Goal: Find specific page/section: Find specific page/section

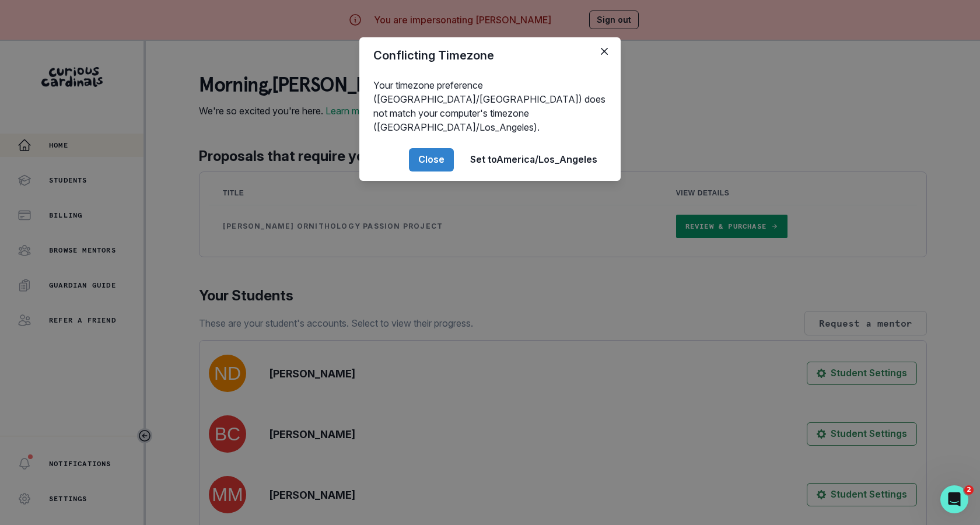
click at [365, 331] on div "Conflicting Timezone Your timezone preference (America/[GEOGRAPHIC_DATA]) does …" at bounding box center [490, 262] width 980 height 525
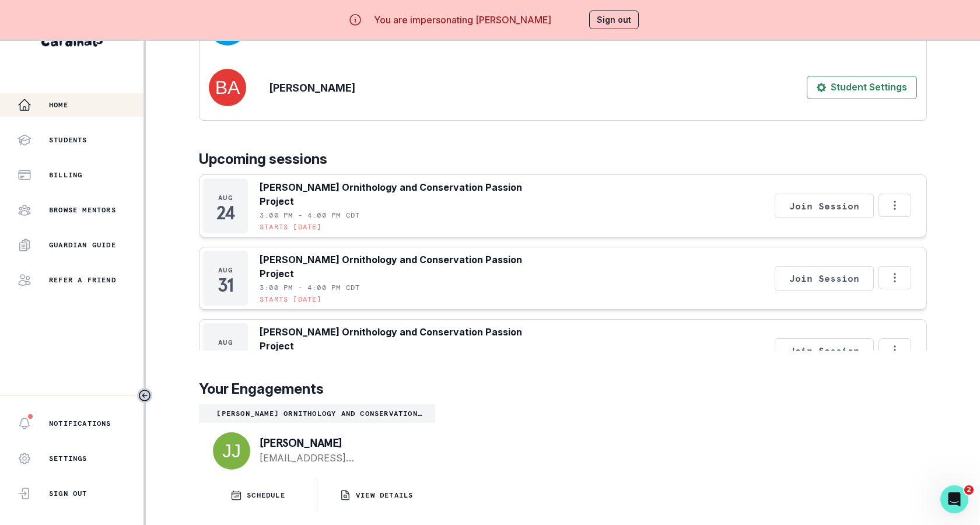
scroll to position [40, 0]
click at [410, 485] on button "VIEW DETAILS" at bounding box center [376, 495] width 118 height 33
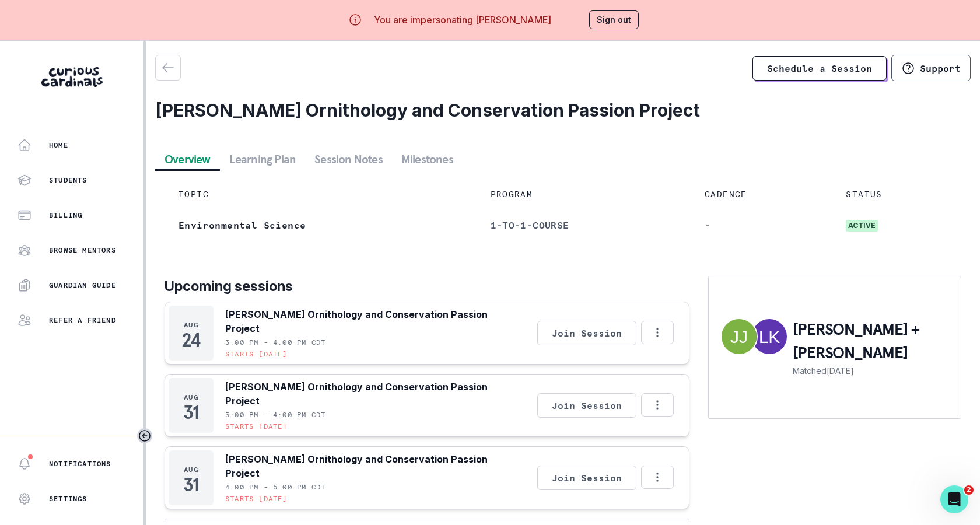
click at [353, 157] on button "Session Notes" at bounding box center [348, 159] width 87 height 21
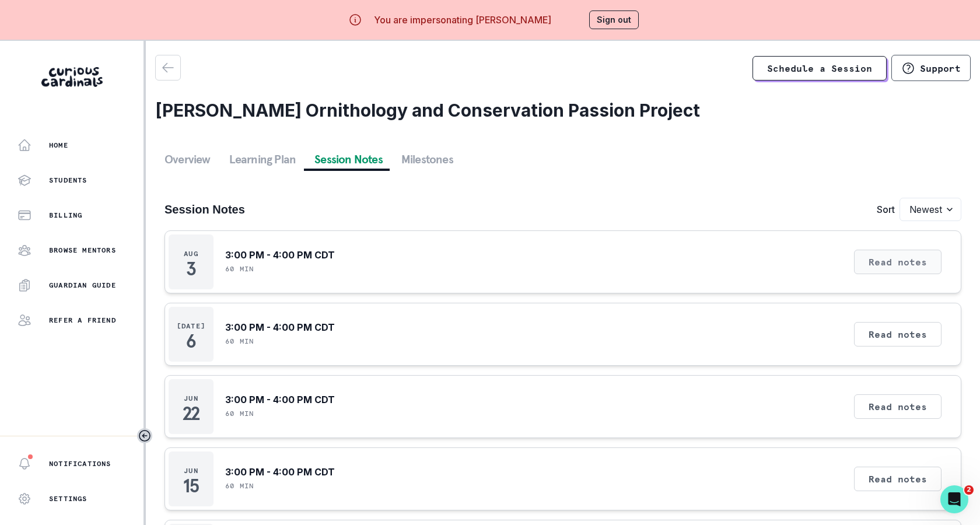
click at [872, 262] on button "Read notes" at bounding box center [897, 262] width 87 height 24
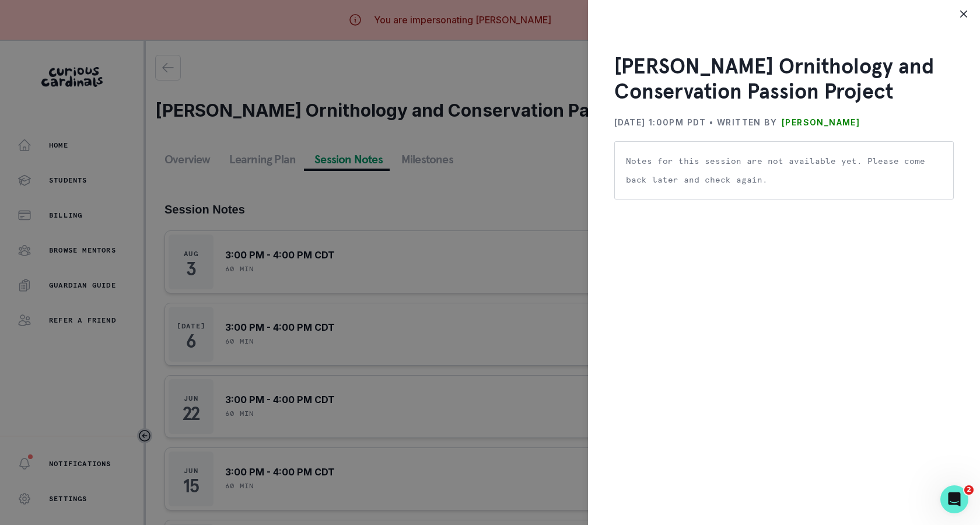
click at [441, 346] on div "[PERSON_NAME] Ornithology and Conservation Passion Project [DATE] 1:00PM PDT • …" at bounding box center [490, 262] width 980 height 525
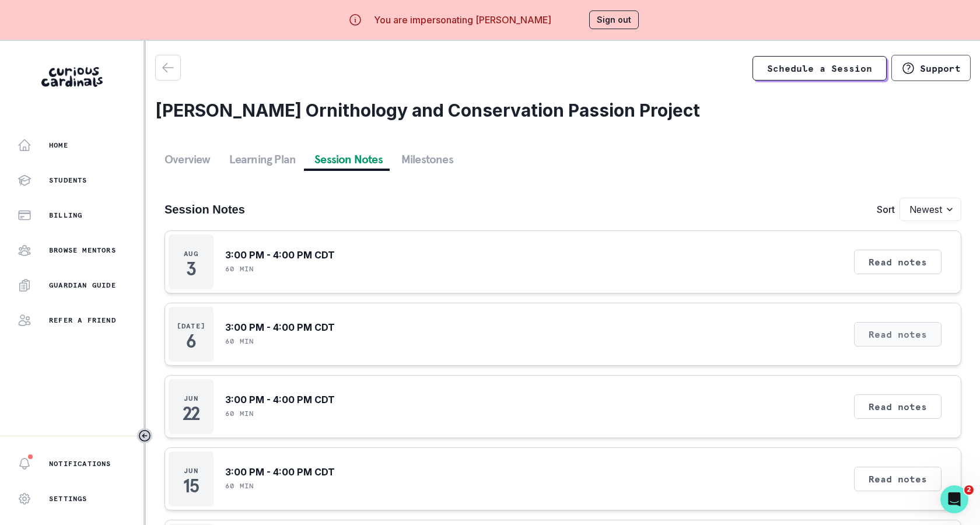
click at [892, 339] on button "Read notes" at bounding box center [897, 334] width 87 height 24
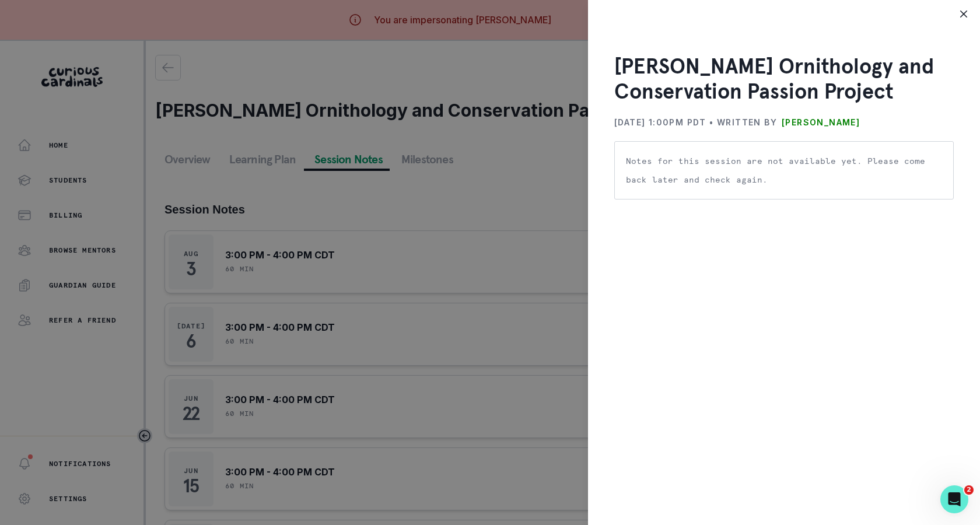
click at [482, 373] on div "[PERSON_NAME] Ornithology and Conservation Passion Project [DATE] 1:00PM PDT • …" at bounding box center [490, 262] width 980 height 525
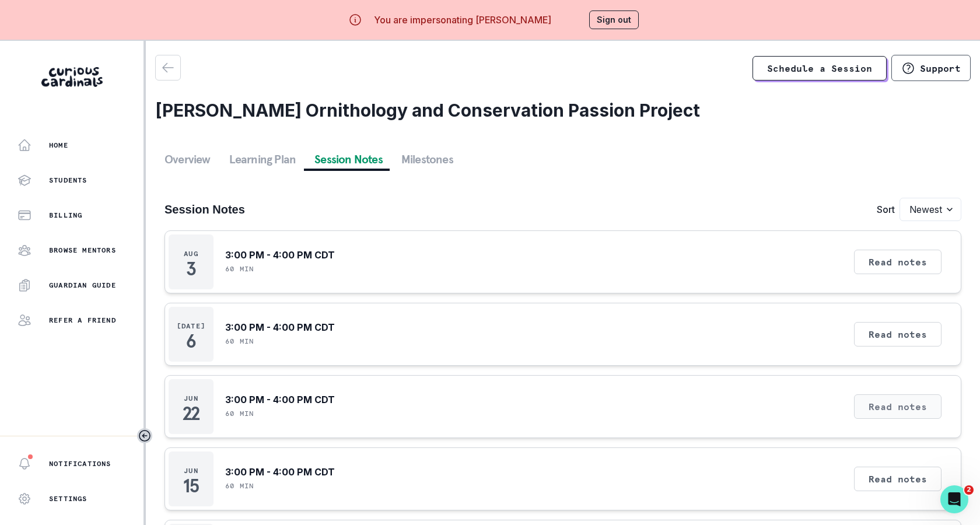
click at [878, 403] on button "Read notes" at bounding box center [897, 406] width 87 height 24
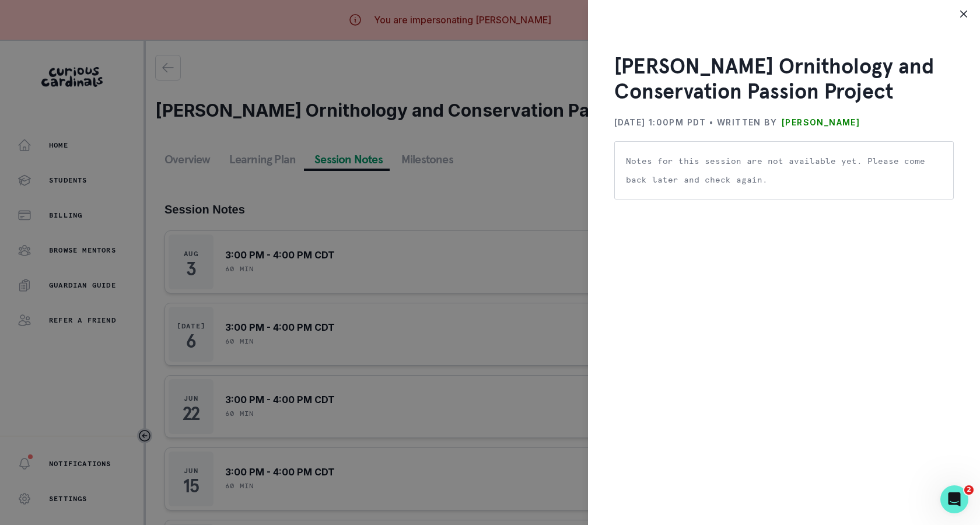
click at [532, 395] on div "[PERSON_NAME] Ornithology and Conservation Passion Project [DATE] 1:00PM PDT • …" at bounding box center [490, 262] width 980 height 525
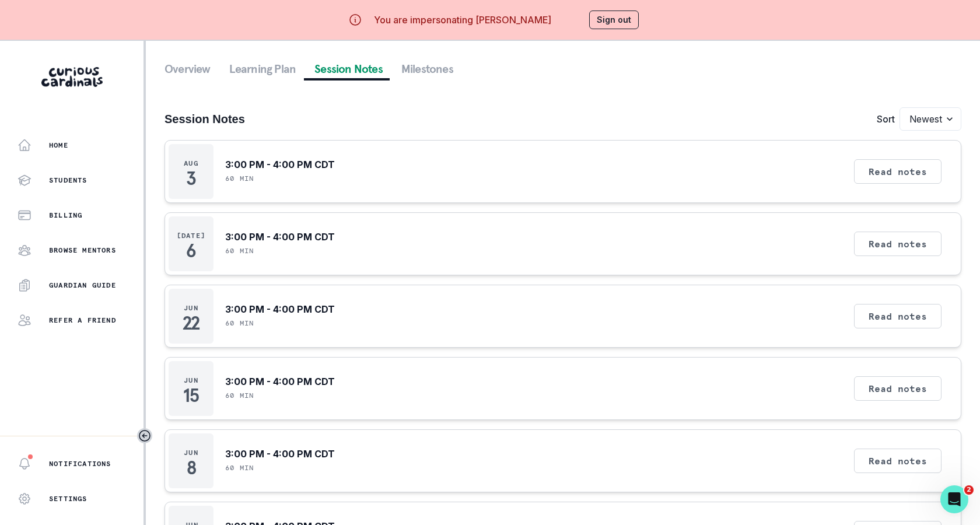
scroll to position [108, 0]
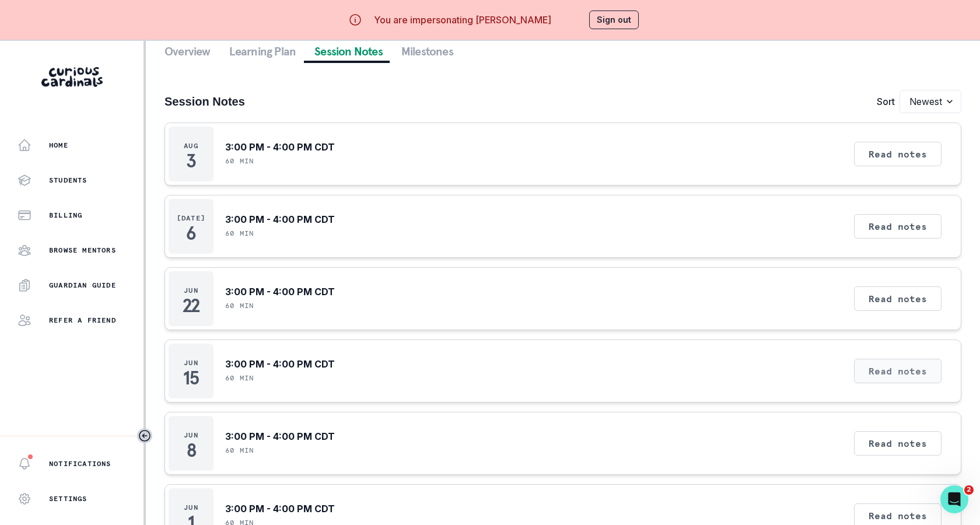
click at [867, 359] on button "Read notes" at bounding box center [897, 371] width 87 height 24
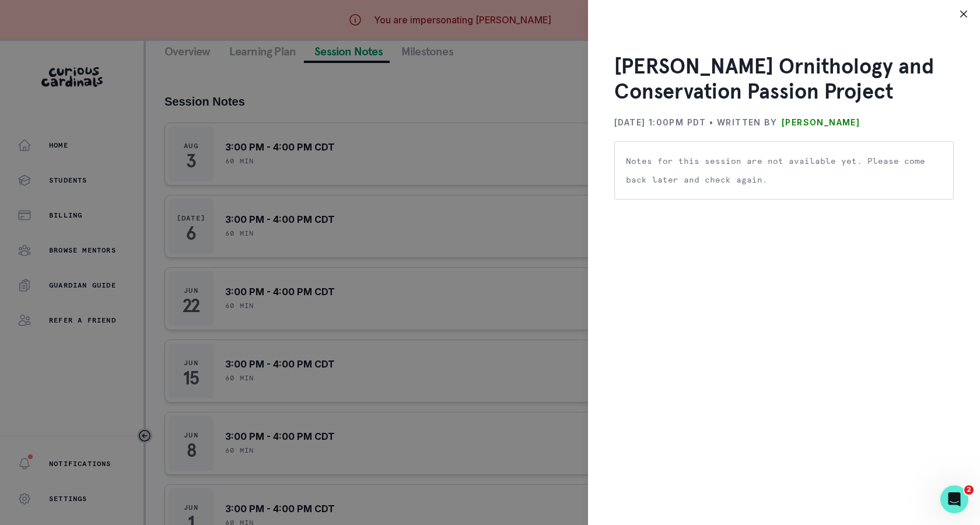
click at [502, 373] on div "[PERSON_NAME] Ornithology and Conservation Passion Project [DATE] 1:00PM PDT • …" at bounding box center [490, 262] width 980 height 525
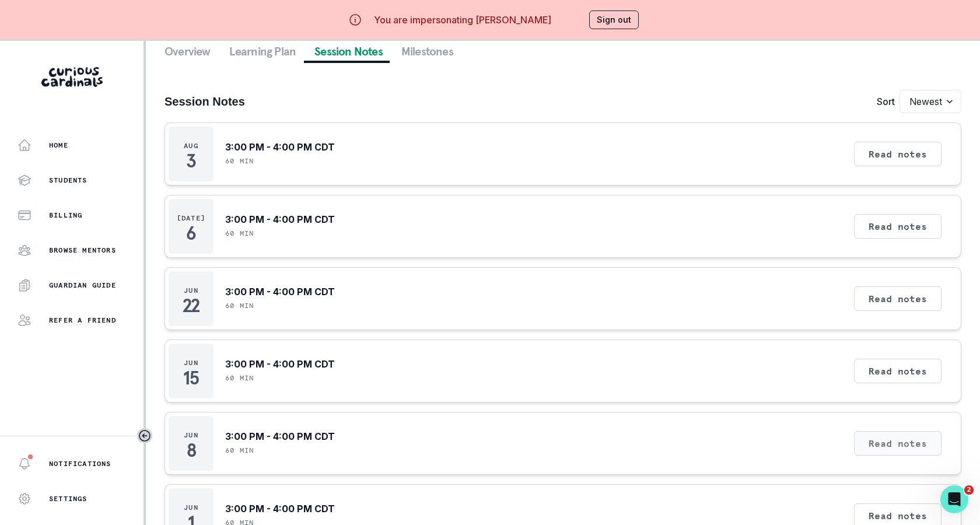
click at [877, 439] on button "Read notes" at bounding box center [897, 443] width 87 height 24
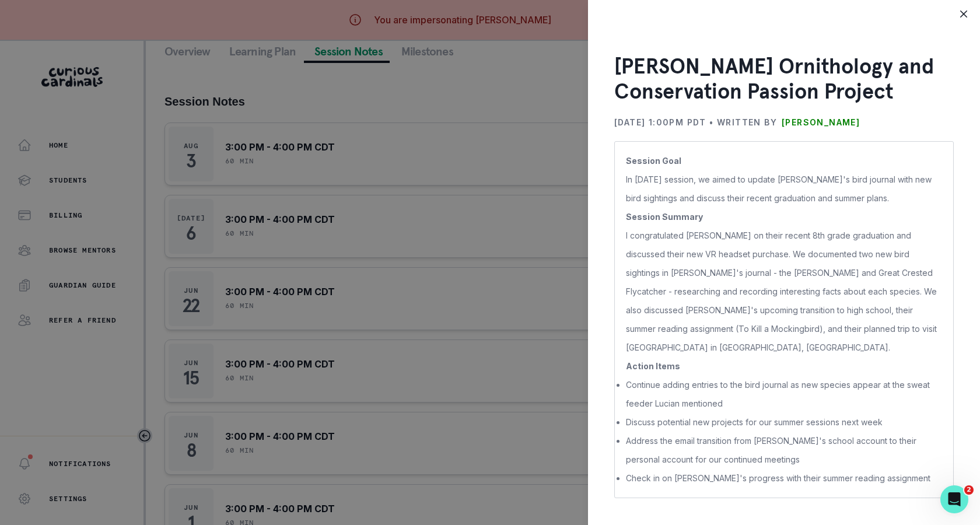
click at [515, 444] on div "[PERSON_NAME] Ornithology and Conservation Passion Project [DATE] 1:00PM PDT • …" at bounding box center [490, 262] width 980 height 525
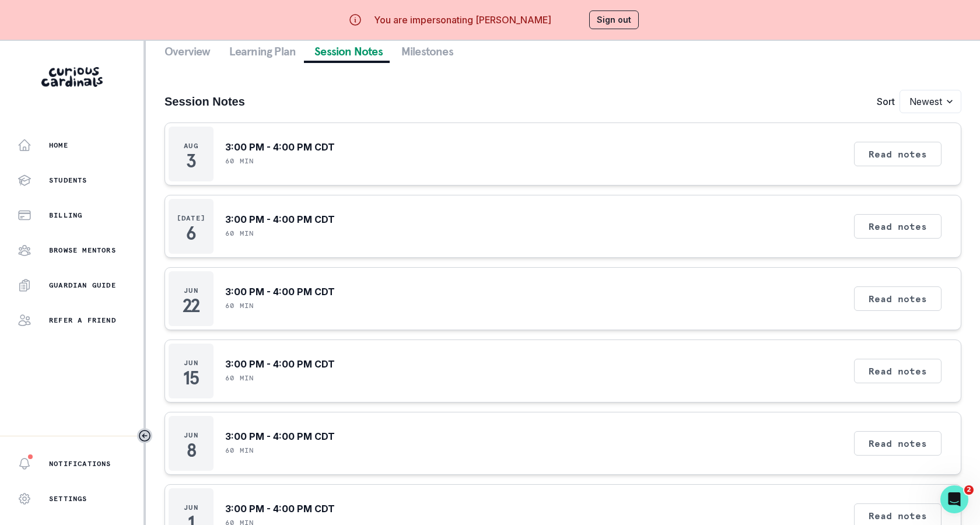
scroll to position [0, 0]
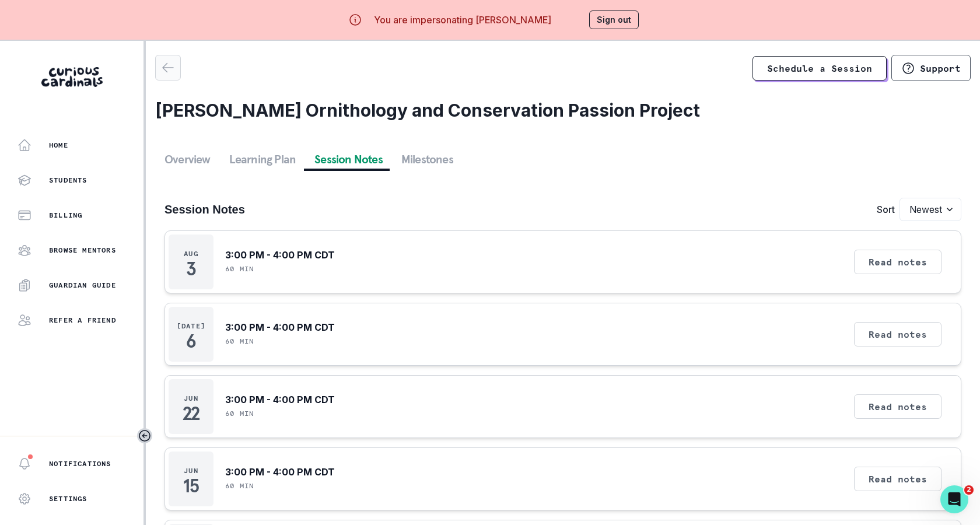
click at [163, 80] on button "button" at bounding box center [168, 68] width 26 height 26
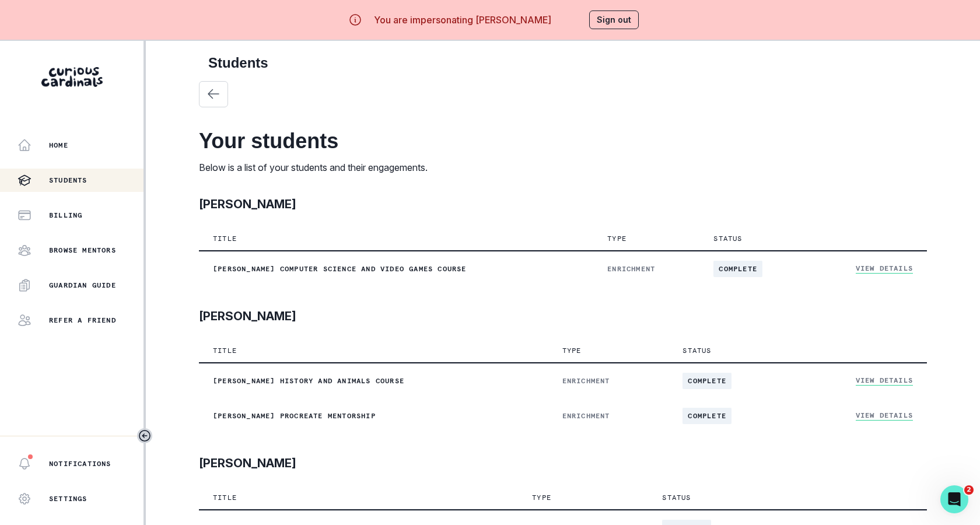
click at [310, 315] on div "[PERSON_NAME]" at bounding box center [563, 318] width 728 height 22
click at [104, 149] on div "Home" at bounding box center [80, 145] width 126 height 14
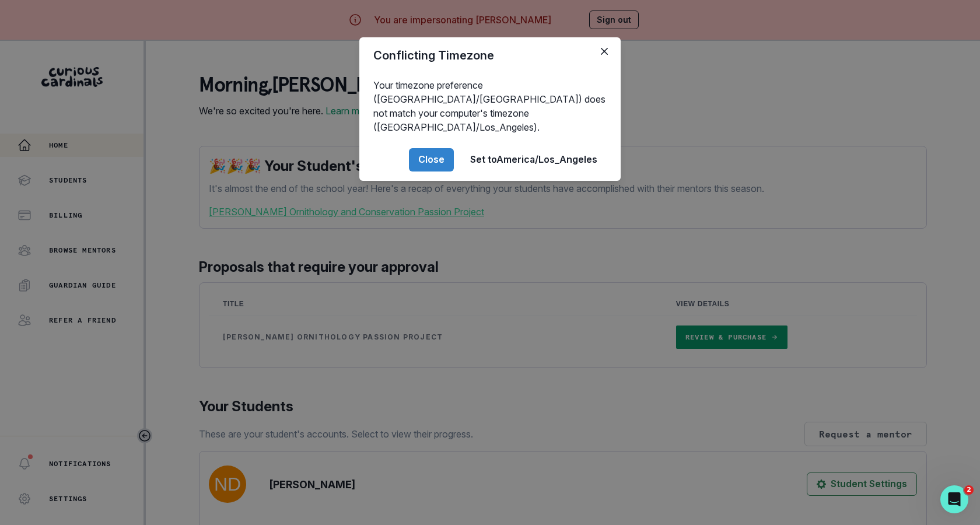
click at [356, 378] on div "Conflicting Timezone Your timezone preference (America/[GEOGRAPHIC_DATA]) does …" at bounding box center [490, 262] width 980 height 525
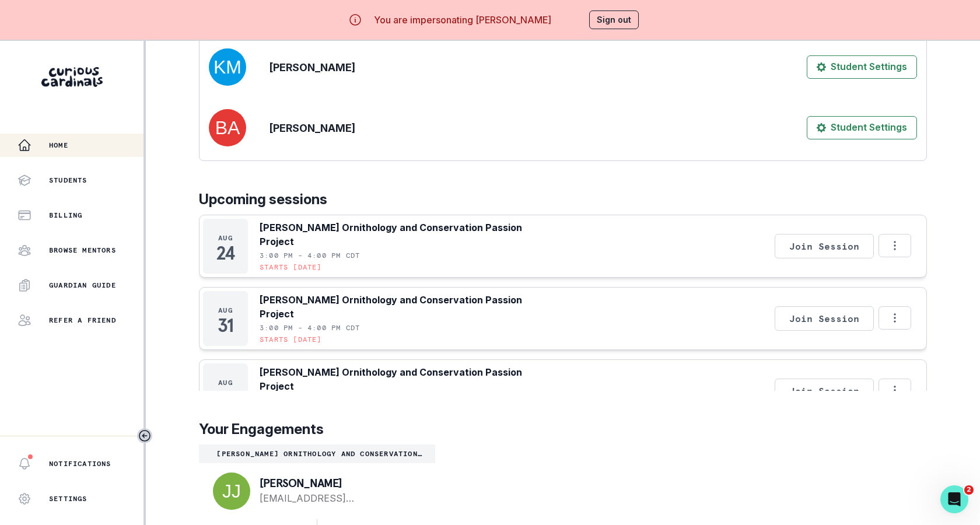
scroll to position [40, 0]
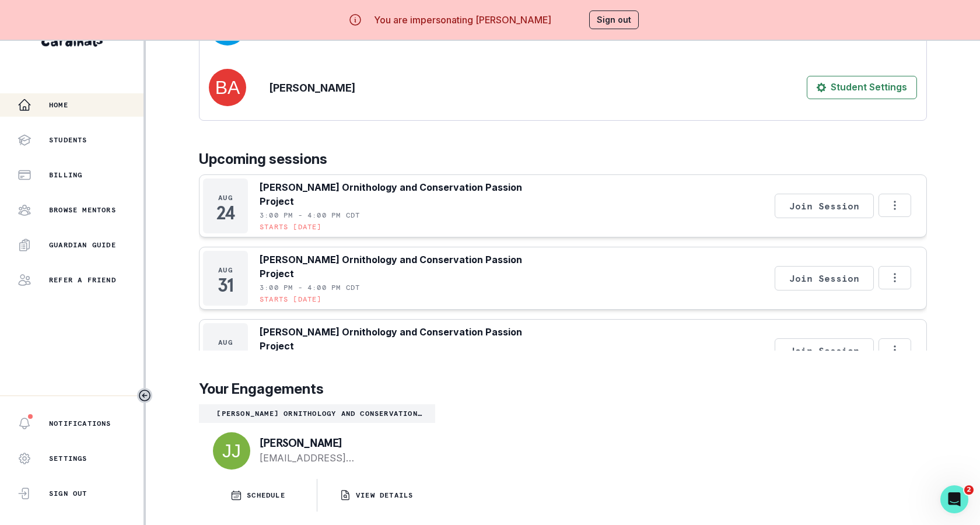
click at [292, 438] on p "[PERSON_NAME]" at bounding box center [338, 443] width 157 height 12
copy p "[PERSON_NAME]"
click at [616, 23] on button "Sign out" at bounding box center [614, 19] width 50 height 19
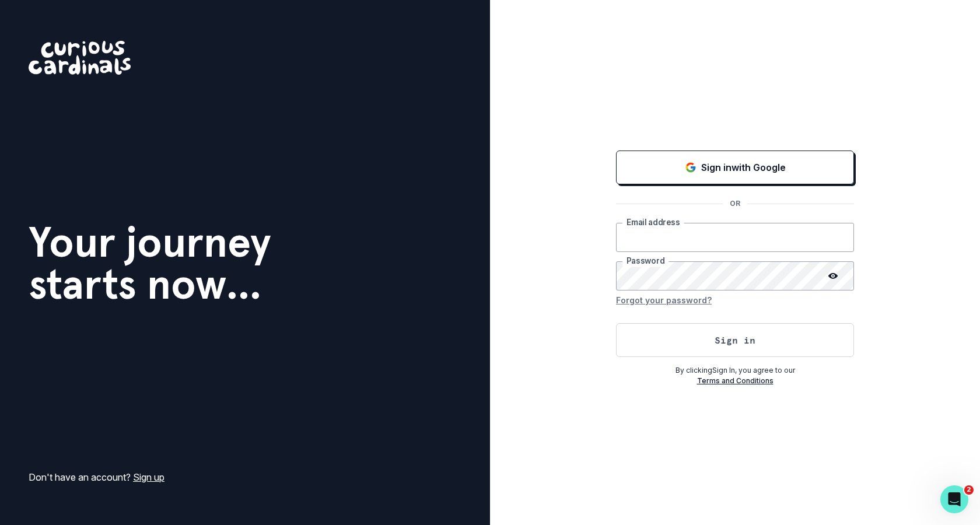
type input "[EMAIL_ADDRESS][DOMAIN_NAME]"
click at [651, 344] on button "Sign in" at bounding box center [735, 340] width 238 height 34
